Goal: Information Seeking & Learning: Learn about a topic

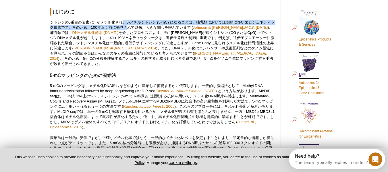
drag, startPoint x: 123, startPoint y: 21, endPoint x: 132, endPoint y: 25, distance: 9.4
click at [132, 25] on p "シトシンの5番目の炭素 (C) がメチル化され、5-メチルシトシン (5-mC) になることは、哺乳類において圧倒的に多いエピジェネティック修飾です。そのため…" at bounding box center [162, 43] width 225 height 47
drag, startPoint x: 127, startPoint y: 22, endPoint x: 147, endPoint y: 28, distance: 21.2
click at [147, 28] on p "シトシンの5番目の炭素 (C) がメチル化され、5-メチルシトシン (5-mC) になることは、哺乳類において圧倒的に多いエピジェネティック修飾です。そのため…" at bounding box center [162, 43] width 225 height 47
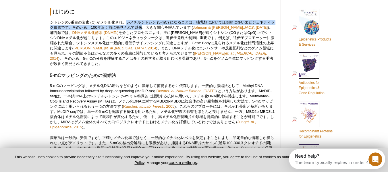
click at [147, 28] on p "シトシンの5番目の炭素 (C) がメチル化され、5-メチルシトシン (5-mC) になることは、哺乳類において圧倒的に多いエピジェネティック修飾です。そのため…" at bounding box center [162, 43] width 225 height 47
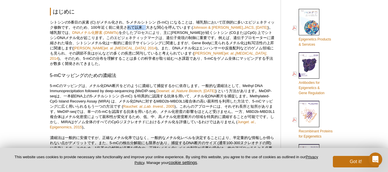
drag, startPoint x: 147, startPoint y: 28, endPoint x: 132, endPoint y: 25, distance: 15.0
click at [132, 25] on p "シトシンの5番目の炭素 (C) がメチル化され、5-メチルシトシン (5-mC) になることは、哺乳類において圧倒的に多いエピジェネティック修飾です。そのため…" at bounding box center [162, 43] width 225 height 47
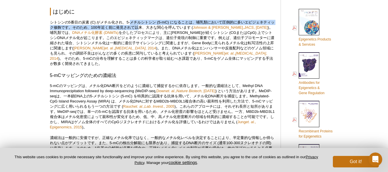
drag, startPoint x: 132, startPoint y: 24, endPoint x: 143, endPoint y: 30, distance: 12.2
click at [143, 30] on p "シトシンの5番目の炭素 (C) がメチル化され、5-メチルシトシン (5-mC) になることは、哺乳類において圧倒的に多いエピジェネティック修飾です。そのため…" at bounding box center [162, 43] width 225 height 47
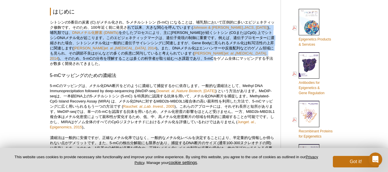
drag, startPoint x: 132, startPoint y: 27, endPoint x: 134, endPoint y: 60, distance: 32.8
click at [134, 60] on p "シトシンの5番目の炭素 (C) がメチル化され、5-メチルシトシン (5-mC) になることは、哺乳類において圧倒的に多いエピジェネティック修飾です。そのため…" at bounding box center [162, 43] width 225 height 47
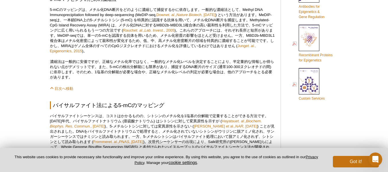
scroll to position [336, 0]
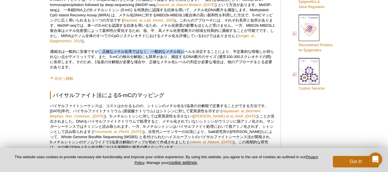
drag, startPoint x: 100, startPoint y: 45, endPoint x: 186, endPoint y: 40, distance: 86.4
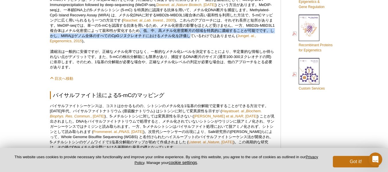
drag, startPoint x: 156, startPoint y: 25, endPoint x: 211, endPoint y: 28, distance: 55.2
click at [211, 28] on p "5-mCのマッピングは、メチル化DNA断片をどのように濃縮して捕捉するかに依存します。一般的な濃縮法として、Methyl DNA Immunoprecipit…" at bounding box center [162, 20] width 225 height 47
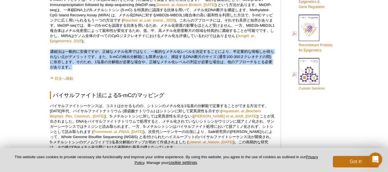
drag, startPoint x: 47, startPoint y: 46, endPoint x: 147, endPoint y: 63, distance: 101.7
click at [147, 63] on p "濃縮法は一般的に安価ですが、正確なメチル化率ではなく、一般的なメチル化レベルを決定することにより、半定量的な情報しか得られない点がデメリットです。また、5-m…" at bounding box center [162, 59] width 225 height 21
drag, startPoint x: 147, startPoint y: 63, endPoint x: 53, endPoint y: 47, distance: 95.2
click at [53, 49] on p "濃縮法は一般的に安価ですが、正確なメチル化率ではなく、一般的なメチル化レベルを決定することにより、半定量的な情報しか得られない点がデメリットです。また、5-m…" at bounding box center [162, 59] width 225 height 21
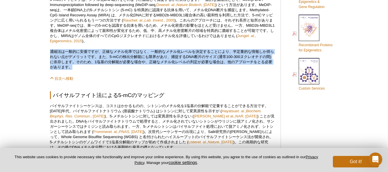
click at [53, 49] on p "濃縮法は一般的に安価ですが、正確なメチル化率ではなく、一般的なメチル化レベルを決定することにより、半定量的な情報しか得られない点がデメリットです。また、5-m…" at bounding box center [162, 59] width 225 height 21
drag, startPoint x: 53, startPoint y: 47, endPoint x: 86, endPoint y: 64, distance: 37.6
click at [86, 64] on p "濃縮法は一般的に安価ですが、正確なメチル化率ではなく、一般的なメチル化レベルを決定することにより、半定量的な情報しか得られない点がデメリットです。また、5-m…" at bounding box center [162, 59] width 225 height 21
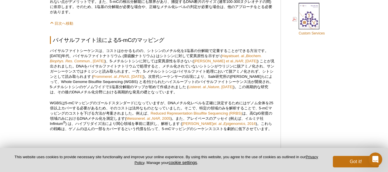
scroll to position [394, 0]
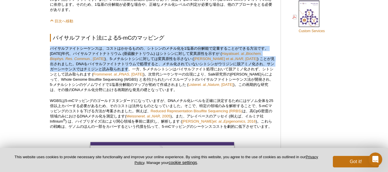
drag, startPoint x: 45, startPoint y: 45, endPoint x: 114, endPoint y: 65, distance: 71.4
click at [114, 65] on div "Active Motif Logo Enabling Epigenetics Research 0 Search Skip to content Active…" at bounding box center [194, 168] width 388 height 1124
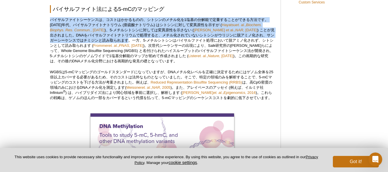
click at [121, 26] on p "バイサルファイトシーケンスは、コストはかかるものの、シトシンのメチル化を1塩基の分解能で定量することができる方法です。[DATE]年代、バイサルファイトナトリ…" at bounding box center [162, 40] width 225 height 47
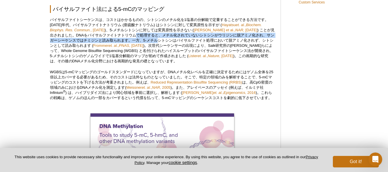
drag, startPoint x: 120, startPoint y: 31, endPoint x: 142, endPoint y: 34, distance: 22.0
click at [142, 34] on p "バイサルファイトシーケンスは、コストはかかるものの、シトシンのメチル化を1塩基の分解能で定量することができる方法です。[DATE]年代、バイサルファイトナトリ…" at bounding box center [162, 40] width 225 height 47
drag, startPoint x: 142, startPoint y: 34, endPoint x: 130, endPoint y: 30, distance: 13.0
click at [130, 30] on p "バイサルファイトシーケンスは、コストはかかるものの、シトシンのメチル化を1塩基の分解能で定量することができる方法です。[DATE]年代、バイサルファイトナトリ…" at bounding box center [162, 40] width 225 height 47
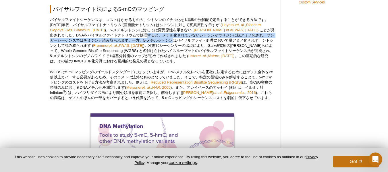
click at [130, 30] on p "バイサルファイトシーケンスは、コストはかかるものの、シトシンのメチル化を1塩基の分解能で定量することができる方法です。[DATE]年代、バイサルファイトナトリ…" at bounding box center [162, 40] width 225 height 47
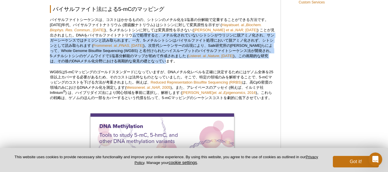
drag, startPoint x: 113, startPoint y: 30, endPoint x: 147, endPoint y: 58, distance: 43.4
click at [147, 58] on p "バイサルファイトシーケンスは、コストはかかるものの、シトシンのメチル化を1塩基の分解能で定量することができる方法です。[DATE]年代、バイサルファイトナトリ…" at bounding box center [162, 40] width 225 height 47
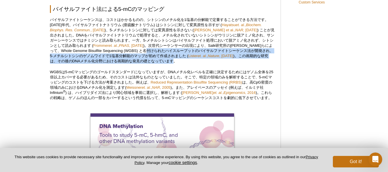
drag, startPoint x: 147, startPoint y: 58, endPoint x: 139, endPoint y: 45, distance: 14.7
click at [139, 45] on p "バイサルファイトシーケンスは、コストはかかるものの、シトシンのメチル化を1塩基の分解能で定量することができる方法です。[DATE]年代、バイサルファイトナトリ…" at bounding box center [162, 40] width 225 height 47
drag, startPoint x: 139, startPoint y: 45, endPoint x: 147, endPoint y: 54, distance: 11.8
click at [147, 54] on p "バイサルファイトシーケンスは、コストはかかるものの、シトシンのメチル化を1塩基の分解能で定量することができる方法です。[DATE]年代、バイサルファイトナトリ…" at bounding box center [162, 40] width 225 height 47
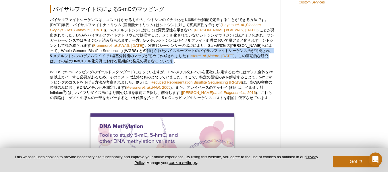
click at [147, 54] on p "バイサルファイトシーケンスは、コストはかかるものの、シトシンのメチル化を1塩基の分解能で定量することができる方法です。[DATE]年代、バイサルファイトナトリ…" at bounding box center [162, 40] width 225 height 47
drag, startPoint x: 147, startPoint y: 54, endPoint x: 131, endPoint y: 45, distance: 18.0
click at [131, 45] on p "バイサルファイトシーケンスは、コストはかかるものの、シトシンのメチル化を1塩基の分解能で定量することができる方法です。[DATE]年代、バイサルファイトナトリ…" at bounding box center [162, 40] width 225 height 47
drag, startPoint x: 131, startPoint y: 45, endPoint x: 140, endPoint y: 54, distance: 13.0
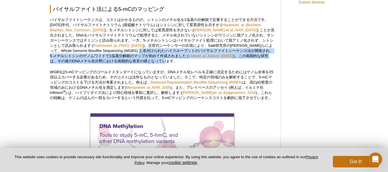
click at [140, 54] on p "バイサルファイトシーケンスは、コストはかかるものの、シトシンのメチル化を1塩基の分解能で定量することができる方法です。[DATE]年代、バイサルファイトナトリ…" at bounding box center [162, 40] width 225 height 47
drag, startPoint x: 140, startPoint y: 54, endPoint x: 127, endPoint y: 45, distance: 16.3
click at [127, 45] on p "バイサルファイトシーケンスは、コストはかかるものの、シトシンのメチル化を1塩基の分解能で定量することができる方法です。[DATE]年代、バイサルファイトナトリ…" at bounding box center [162, 40] width 225 height 47
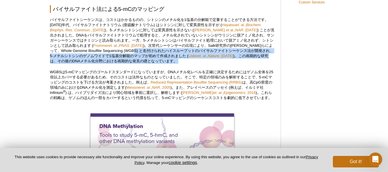
drag, startPoint x: 127, startPoint y: 45, endPoint x: 158, endPoint y: 58, distance: 34.1
click at [158, 58] on p "バイサルファイトシーケンスは、コストはかかるものの、シトシンのメチル化を1塩基の分解能で定量することができる方法です。[DATE]年代、バイサルファイトナトリ…" at bounding box center [162, 40] width 225 height 47
drag, startPoint x: 158, startPoint y: 58, endPoint x: 129, endPoint y: 46, distance: 32.1
click at [129, 46] on p "バイサルファイトシーケンスは、コストはかかるものの、シトシンのメチル化を1塩基の分解能で定量することができる方法です。[DATE]年代、バイサルファイトナトリ…" at bounding box center [162, 40] width 225 height 47
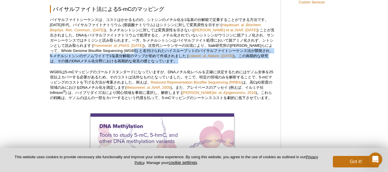
click at [129, 46] on p "バイサルファイトシーケンスは、コストはかかるものの、シトシンのメチル化を1塩基の分解能で定量することができる方法です。[DATE]年代、バイサルファイトナトリ…" at bounding box center [162, 40] width 225 height 47
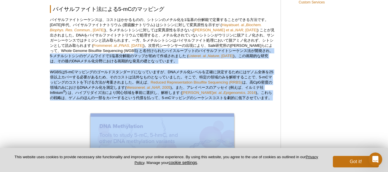
drag, startPoint x: 129, startPoint y: 46, endPoint x: 157, endPoint y: 97, distance: 58.8
click at [157, 97] on div "<< Back to MOTIFvations Blog Home Page ABBS –DNAメチル化をゲノムワイドに1塩基の解像度でマッピングする新しい方…" at bounding box center [162, 124] width 225 height 1016
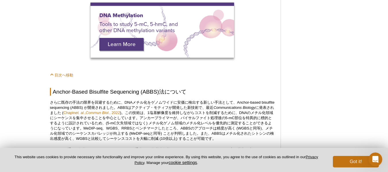
scroll to position [566, 0]
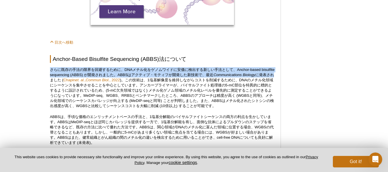
drag, startPoint x: 51, startPoint y: 66, endPoint x: 63, endPoint y: 75, distance: 16.0
click at [63, 75] on p "さらに既存の手法の限界を回避するために、DNAメチル化をゲノムワイドに安価に検出する新しい手法として、Anchor-based bisulfite seque…" at bounding box center [162, 87] width 225 height 41
drag, startPoint x: 63, startPoint y: 75, endPoint x: 55, endPoint y: 64, distance: 13.8
click at [55, 67] on p "さらに既存の手法の限界を回避するために、DNAメチル化をゲノムワイドに安価に検出する新しい手法として、Anchor-based bisulfite seque…" at bounding box center [162, 87] width 225 height 41
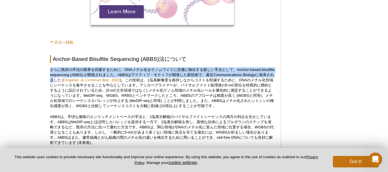
click at [55, 67] on p "さらに既存の手法の限界を回避するために、DNAメチル化をゲノムワイドに安価に検出する新しい手法として、Anchor-based bisulfite seque…" at bounding box center [162, 87] width 225 height 41
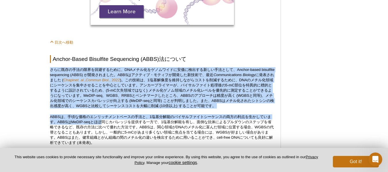
drag, startPoint x: 55, startPoint y: 64, endPoint x: 92, endPoint y: 119, distance: 66.4
click at [92, 119] on p "ABBSは、手頃な価格のエンリッチメントベースの手法と、1塩基分解能のバイサルファイトシーケンスの両方の利点を生かしています。ABBSはMeDIP-seqとほ…" at bounding box center [162, 129] width 225 height 31
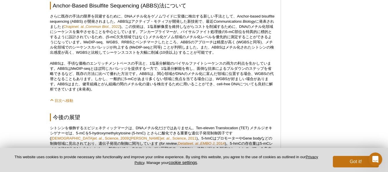
scroll to position [623, 0]
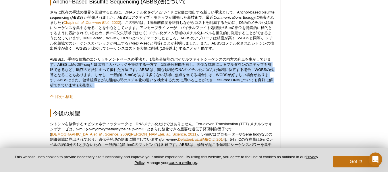
drag, startPoint x: 109, startPoint y: 79, endPoint x: 41, endPoint y: 58, distance: 71.0
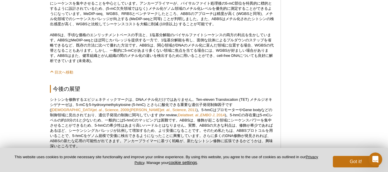
scroll to position [681, 0]
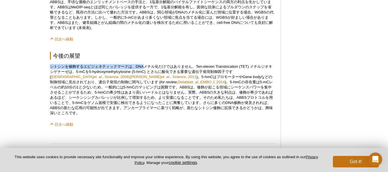
drag, startPoint x: 48, startPoint y: 62, endPoint x: 157, endPoint y: 63, distance: 109.2
click at [157, 64] on p "シトシンを修飾するエピジェネティックマークは、DNAメチル化だけではありません。Ten-eleven Translocation (TET) メチルジオキシゲ…" at bounding box center [162, 90] width 225 height 52
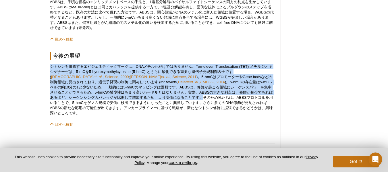
drag, startPoint x: 51, startPoint y: 62, endPoint x: 135, endPoint y: 93, distance: 89.4
click at [135, 93] on p "シトシンを修飾するエピジェネティックマークは、DNAメチル化だけではありません。Ten-eleven Translocation (TET) メチルジオキシゲ…" at bounding box center [162, 90] width 225 height 52
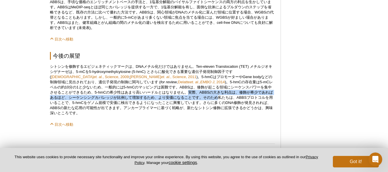
drag, startPoint x: 135, startPoint y: 93, endPoint x: 123, endPoint y: 88, distance: 12.6
click at [123, 88] on p "シトシンを修飾するエピジェネティックマークは、DNAメチル化だけではありません。Ten-eleven Translocation (TET) メチルジオキシゲ…" at bounding box center [162, 90] width 225 height 52
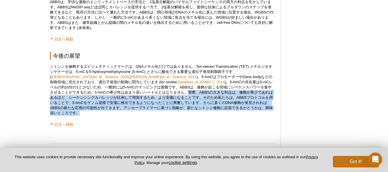
drag, startPoint x: 123, startPoint y: 88, endPoint x: 241, endPoint y: 100, distance: 118.1
click at [241, 101] on p "シトシンを修飾するエピジェネティックマークは、DNAメチル化だけではありません。Ten-eleven Translocation (TET) メチルジオキシゲ…" at bounding box center [162, 90] width 225 height 52
click at [241, 100] on p "シトシンを修飾するエピジェネティックマークは、DNAメチル化だけではありません。Ten-eleven Translocation (TET) メチルジオキシゲ…" at bounding box center [162, 90] width 225 height 52
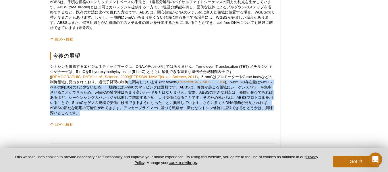
drag, startPoint x: 241, startPoint y: 100, endPoint x: 44, endPoint y: 79, distance: 198.2
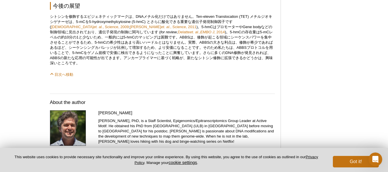
scroll to position [738, 0]
